Goal: Information Seeking & Learning: Learn about a topic

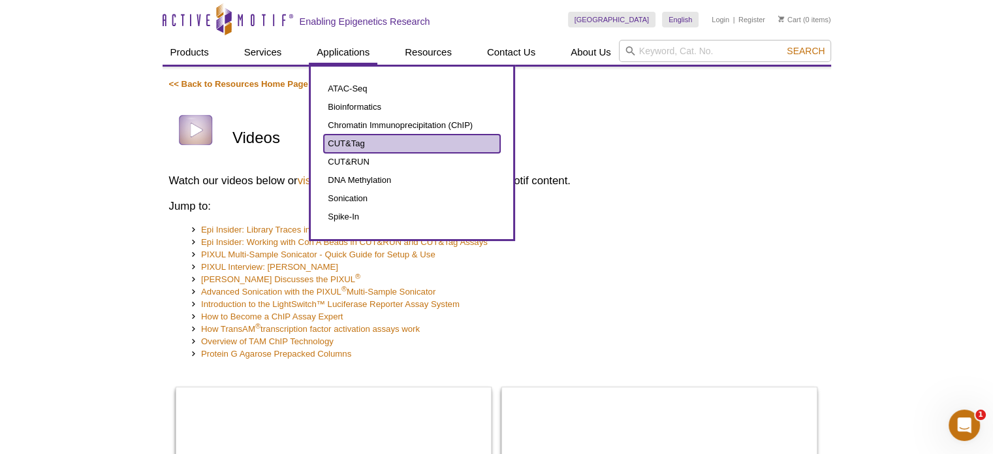
click at [344, 139] on link "CUT&Tag" at bounding box center [412, 144] width 176 height 18
click at [347, 144] on link "CUT&Tag" at bounding box center [412, 144] width 176 height 18
click at [347, 145] on link "CUT&Tag" at bounding box center [412, 144] width 176 height 18
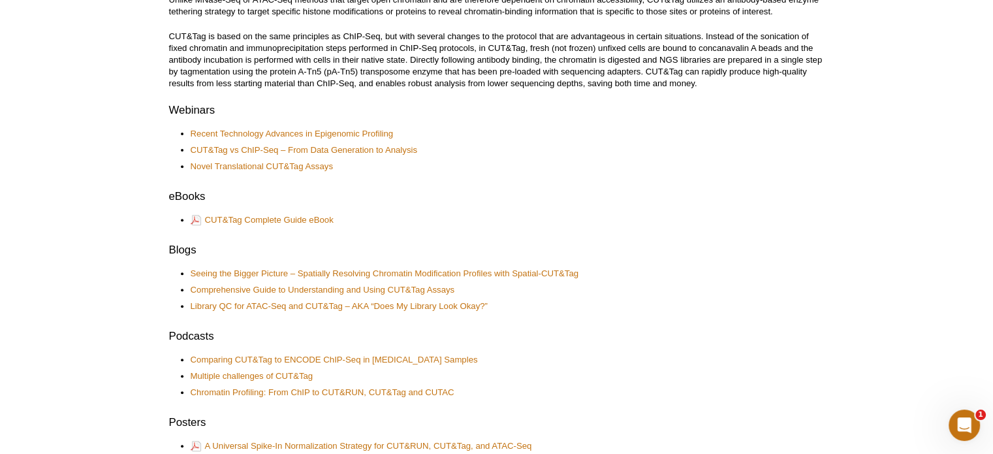
scroll to position [455, 0]
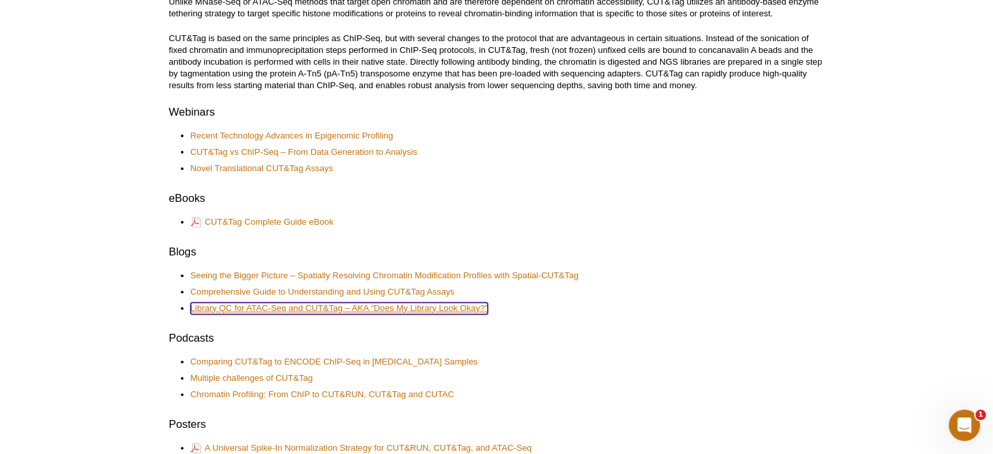
click at [312, 310] on link "Library QC for ATAC-Seq and CUT&Tag – AKA “Does My Library Look Okay?”" at bounding box center [339, 308] width 297 height 12
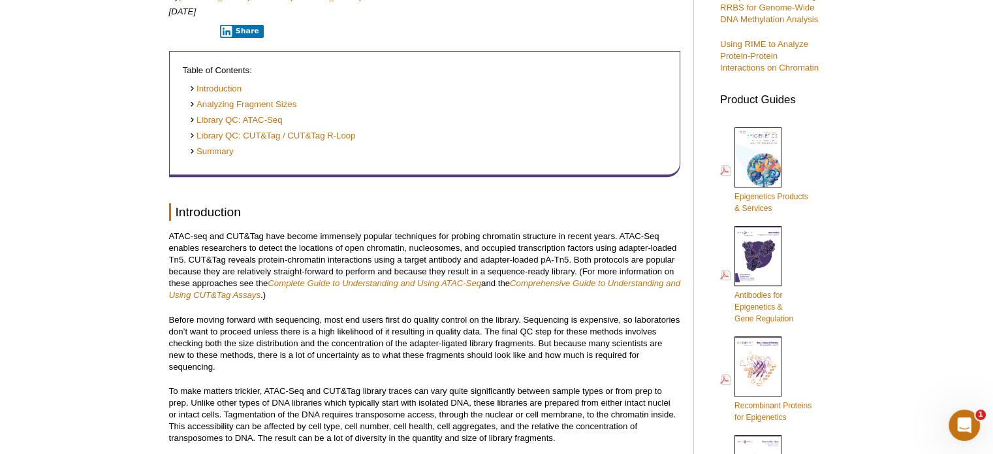
scroll to position [485, 0]
